Goal: Find specific page/section: Find specific page/section

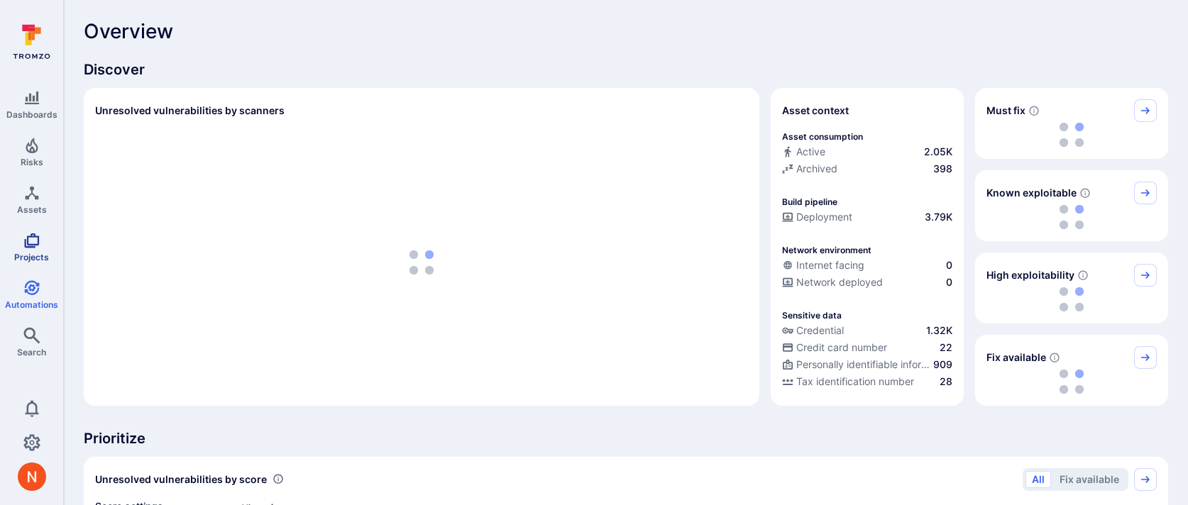
click at [20, 245] on link "Projects" at bounding box center [31, 247] width 63 height 42
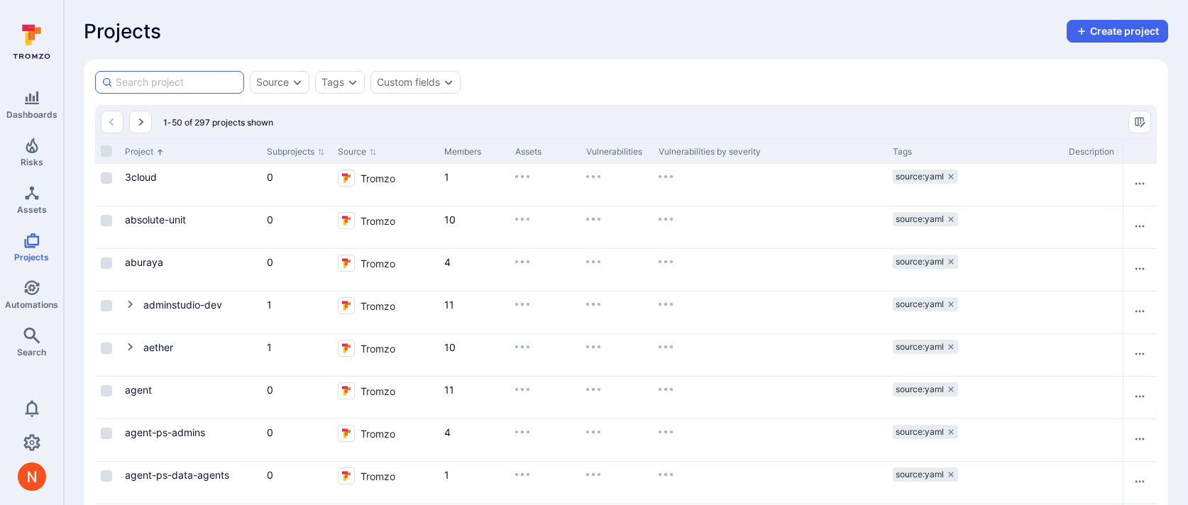
click at [187, 81] on input at bounding box center [177, 82] width 122 height 14
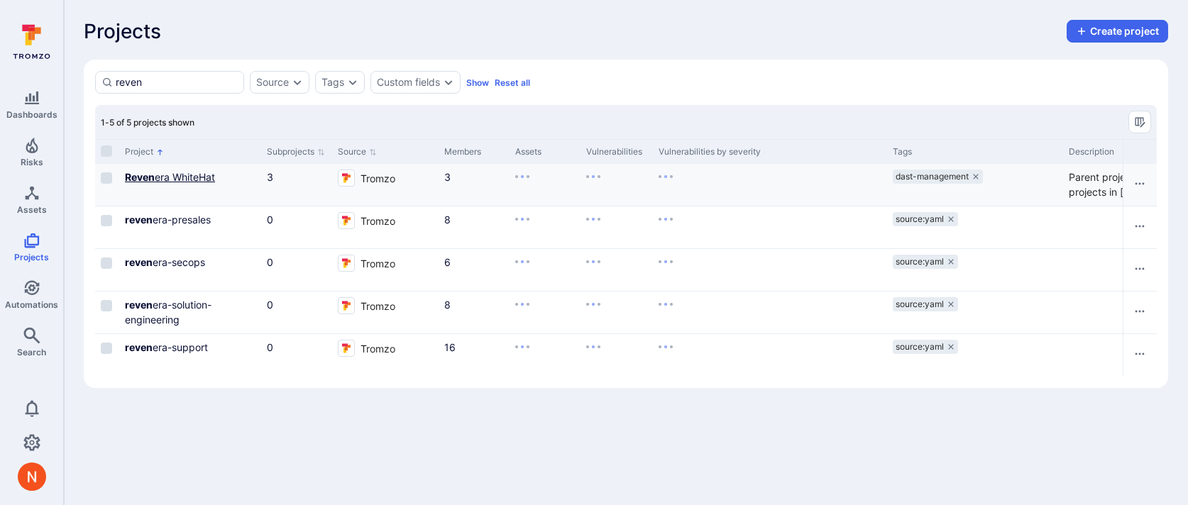
type input "reven"
click at [154, 180] on link "Reven era WhiteHat" at bounding box center [170, 177] width 90 height 12
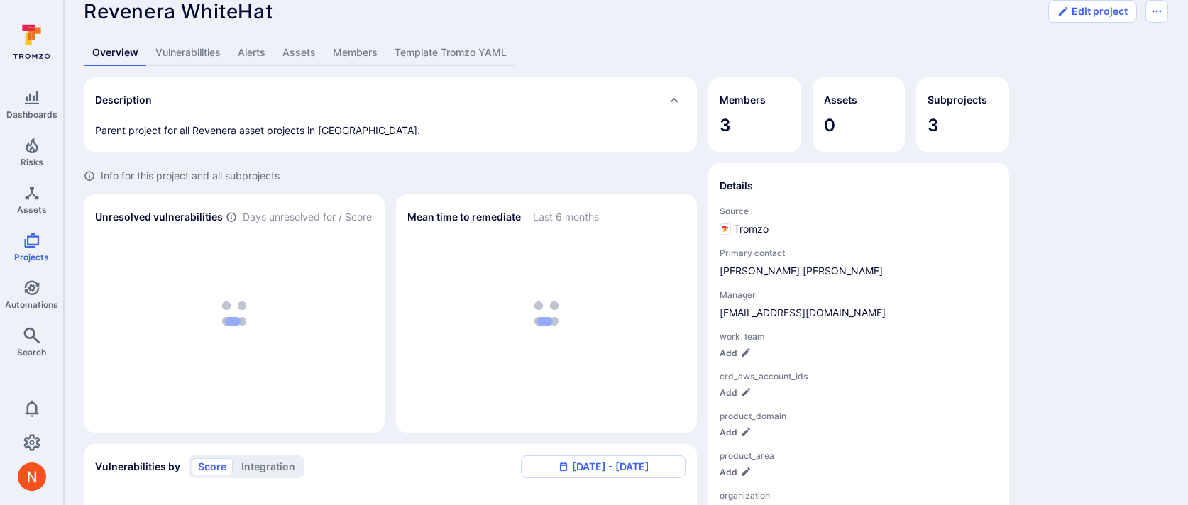
scroll to position [13, 0]
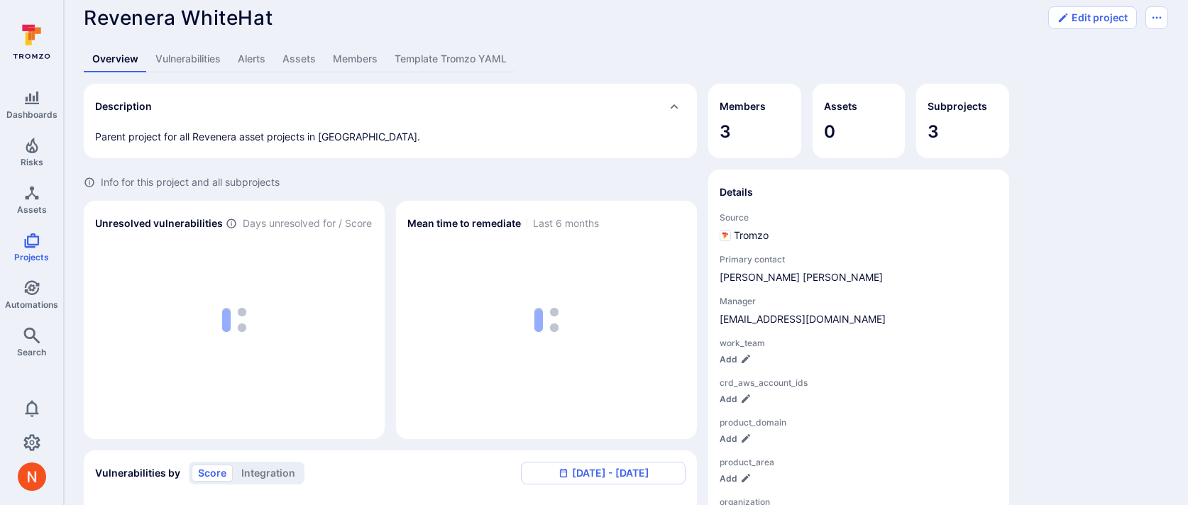
click at [338, 50] on link "Members" at bounding box center [355, 59] width 62 height 26
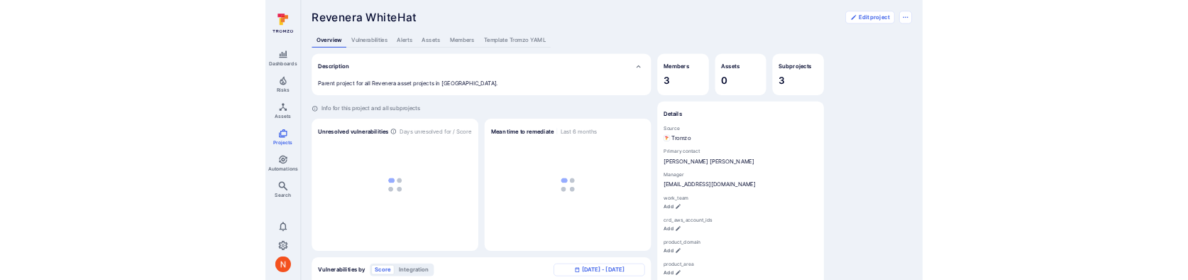
scroll to position [13, 0]
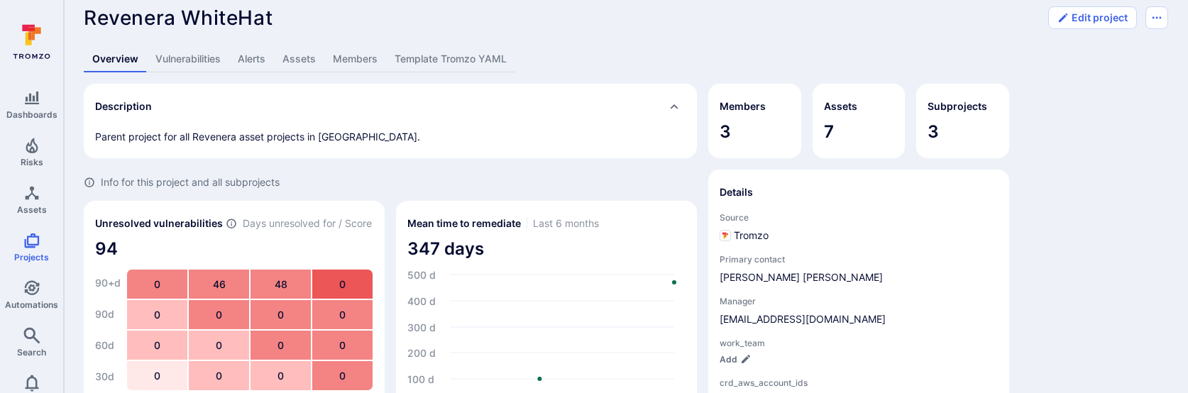
click at [351, 57] on link "Members" at bounding box center [355, 59] width 62 height 26
